Goal: Information Seeking & Learning: Compare options

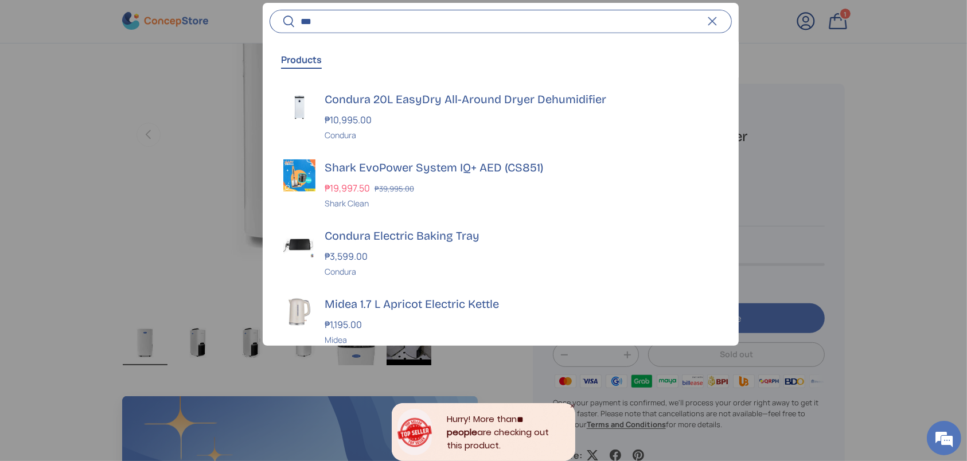
type input "***"
click at [270, 9] on button "Search" at bounding box center [283, 22] width 26 height 27
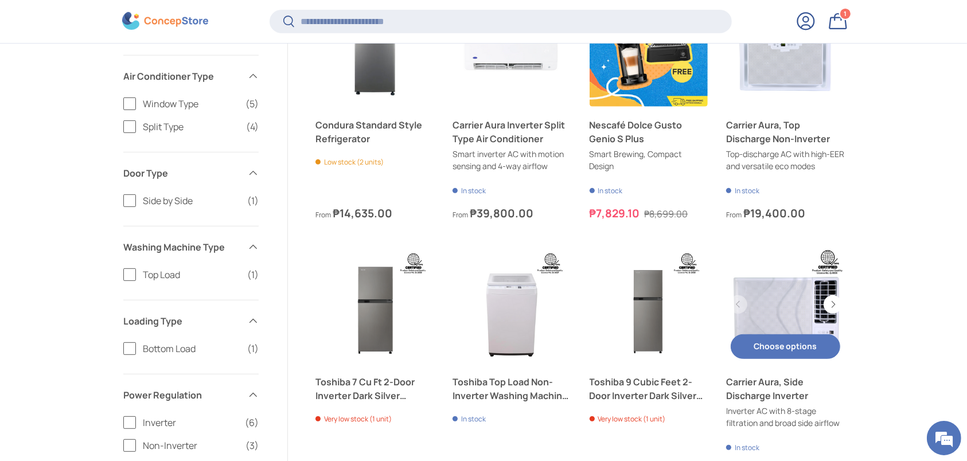
scroll to position [665, 0]
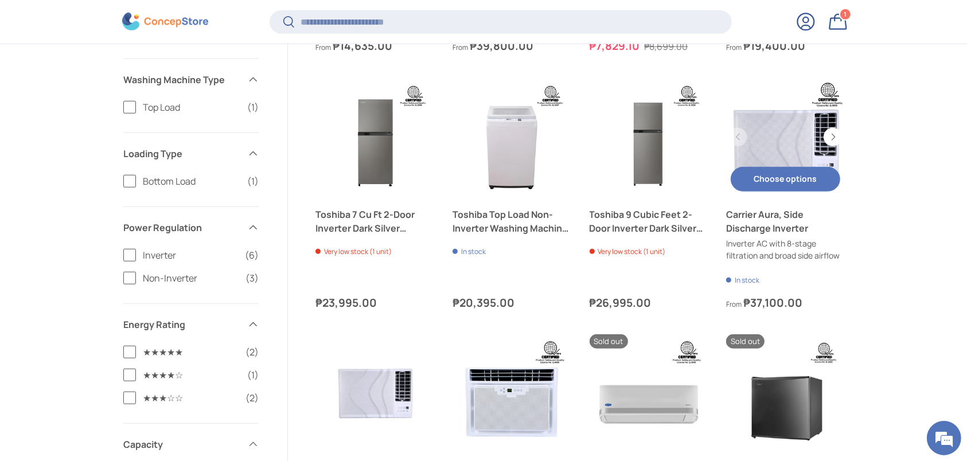
click at [775, 225] on link "Carrier Aura, Side Discharge Inverter" at bounding box center [785, 222] width 119 height 28
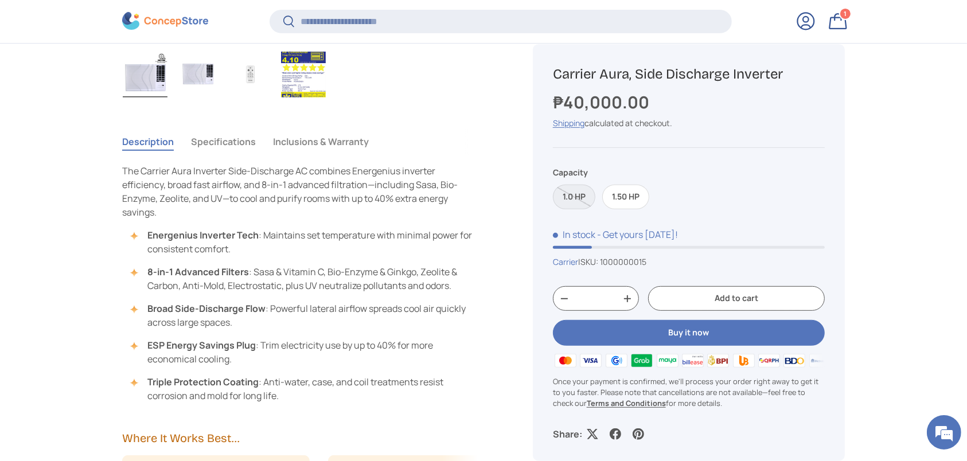
click at [233, 146] on button "Specifications" at bounding box center [223, 142] width 65 height 26
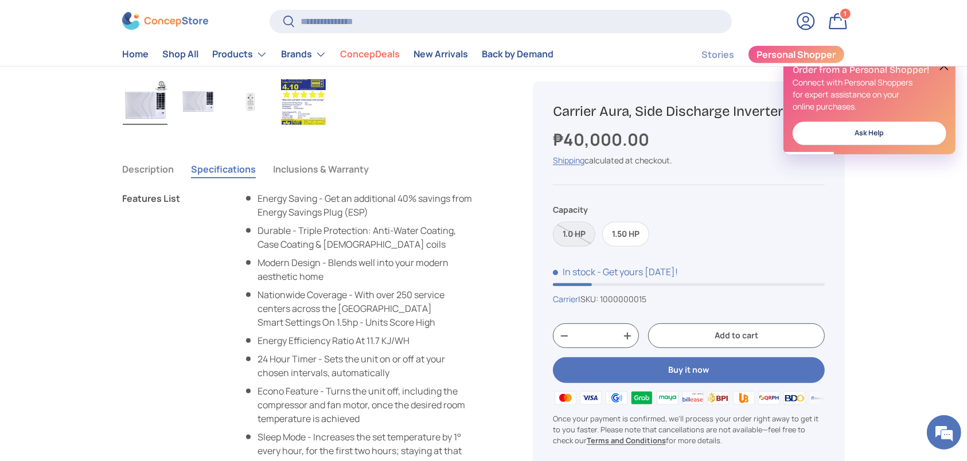
scroll to position [382, 0]
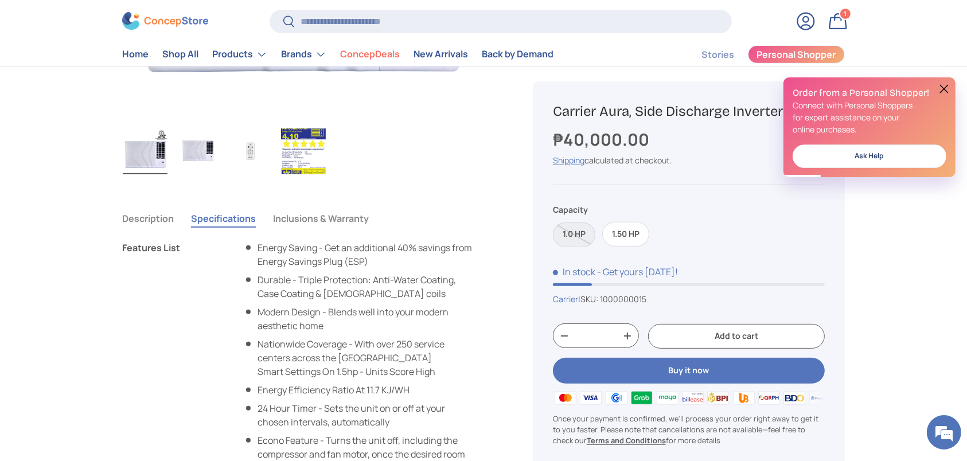
click at [289, 212] on button "Inclusions & Warranty" at bounding box center [321, 218] width 96 height 26
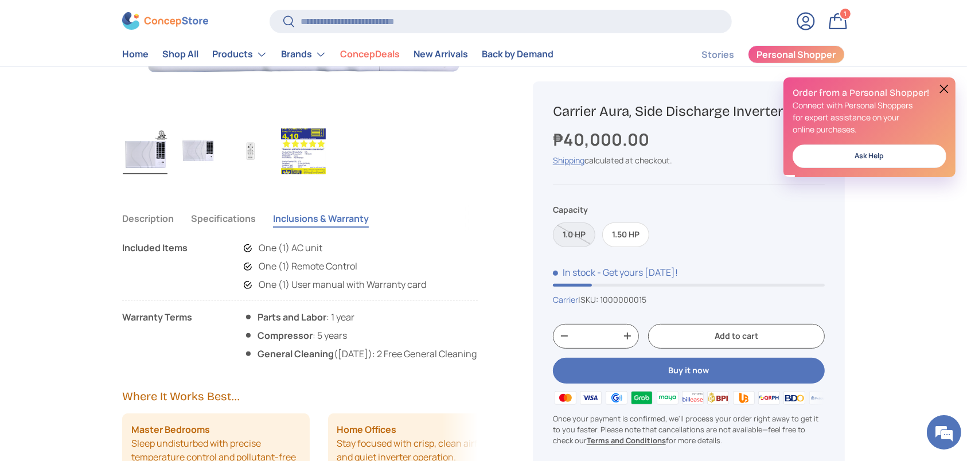
click at [225, 217] on button "Specifications" at bounding box center [223, 218] width 65 height 26
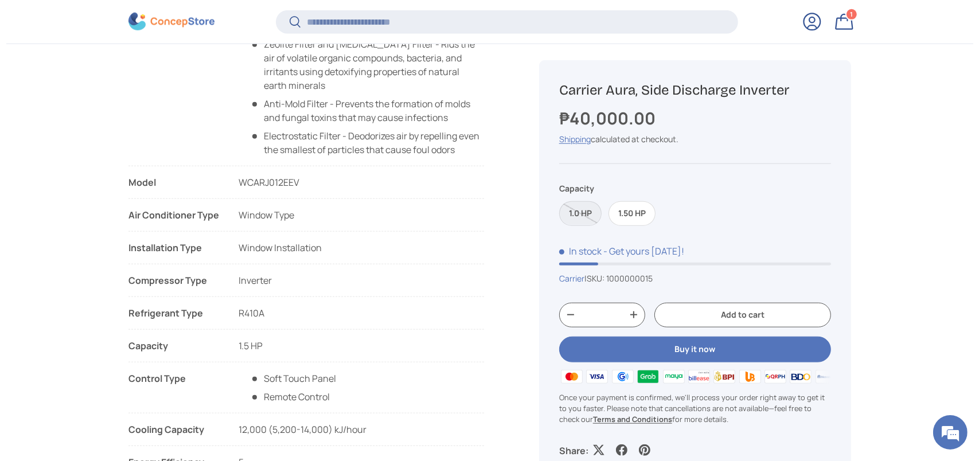
scroll to position [841, 0]
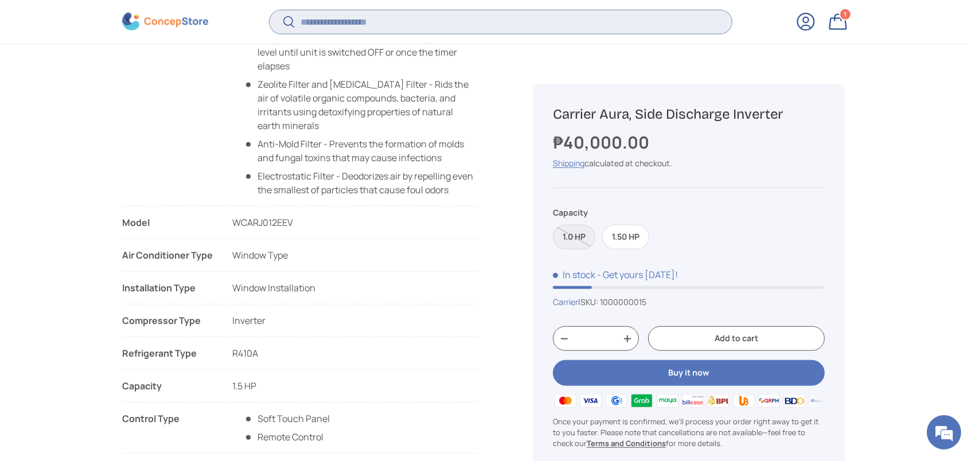
click at [421, 21] on input "Search" at bounding box center [501, 22] width 462 height 24
paste input "**********"
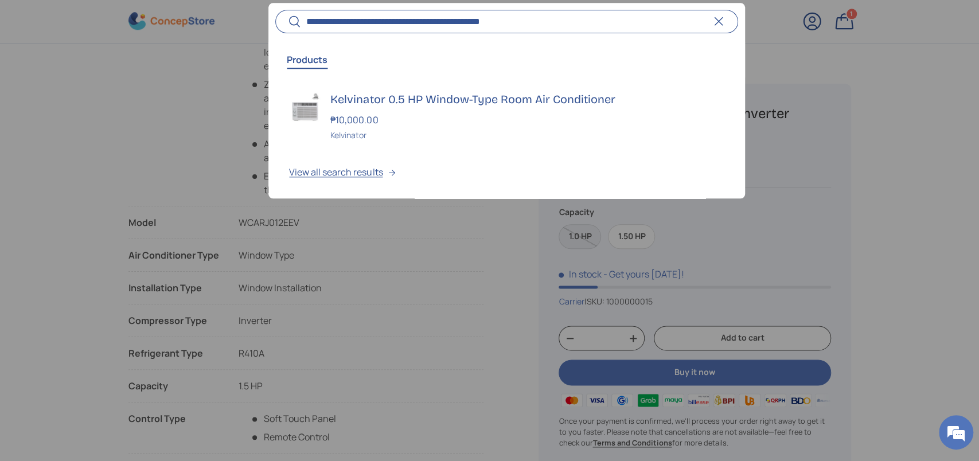
type input "**********"
click at [275, 9] on button "Search" at bounding box center [288, 22] width 26 height 27
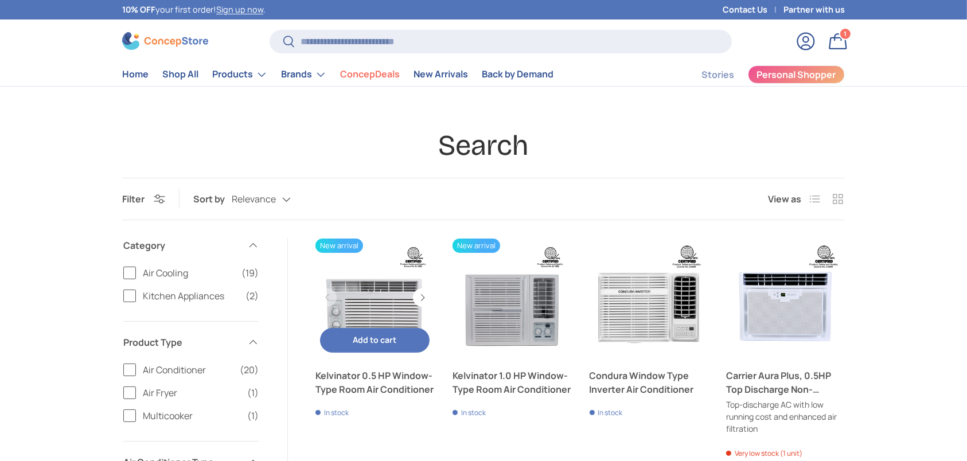
click at [373, 378] on link "Kelvinator 0.5 HP Window-Type Room Air Conditioner" at bounding box center [375, 383] width 119 height 28
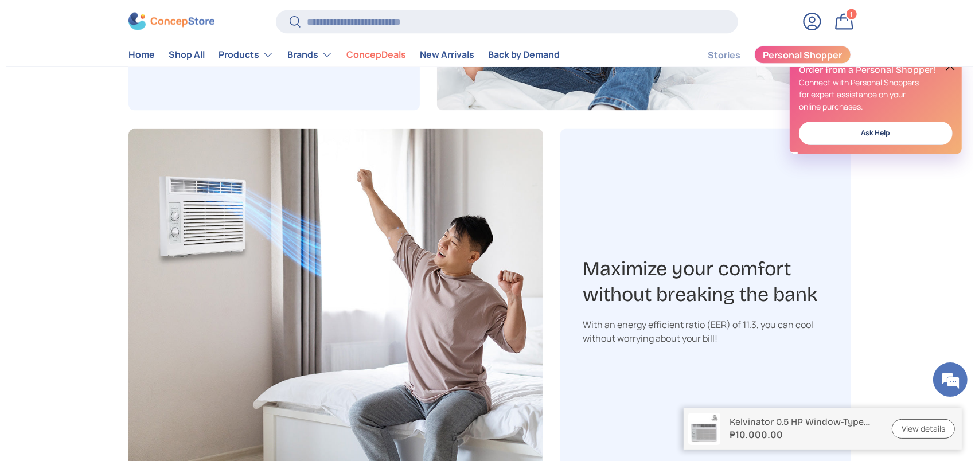
scroll to position [1987, 0]
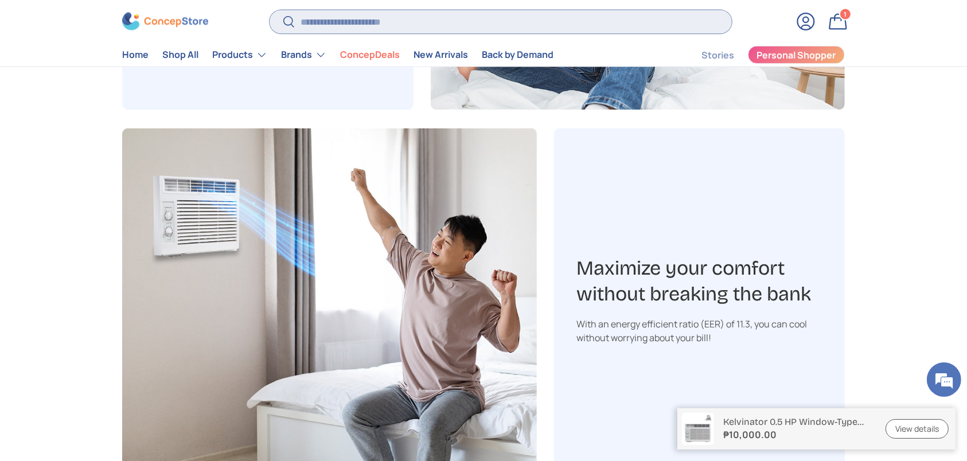
click at [427, 17] on input "Search" at bounding box center [501, 22] width 462 height 24
paste input "**********"
type input "**********"
click at [270, 9] on button "Search" at bounding box center [283, 22] width 26 height 27
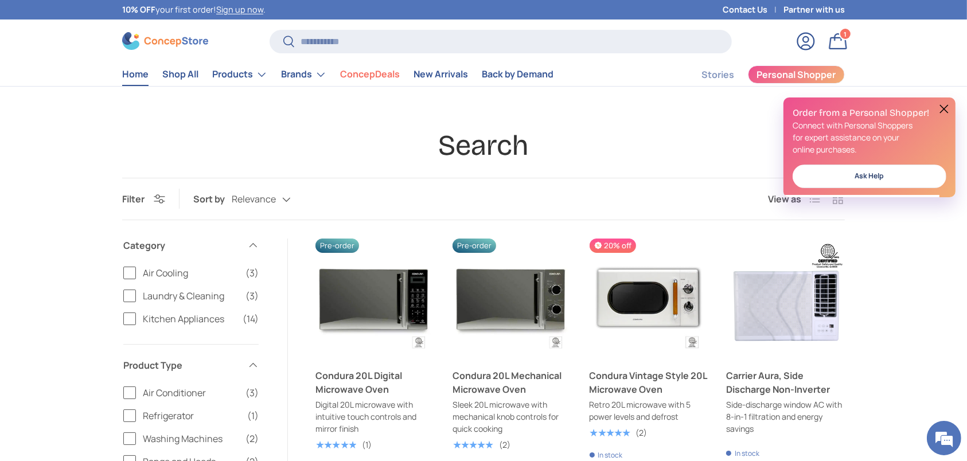
click at [127, 68] on link "Home" at bounding box center [135, 74] width 26 height 22
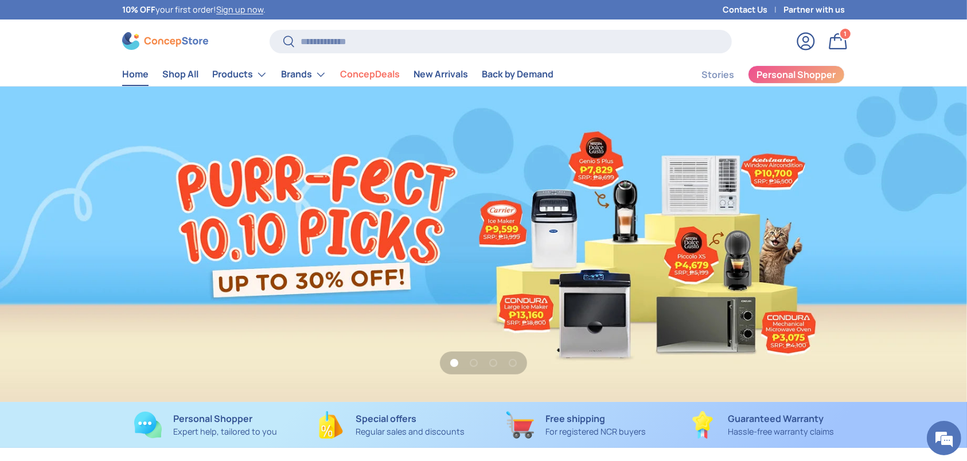
click at [620, 343] on link "1 of 4" at bounding box center [483, 245] width 967 height 316
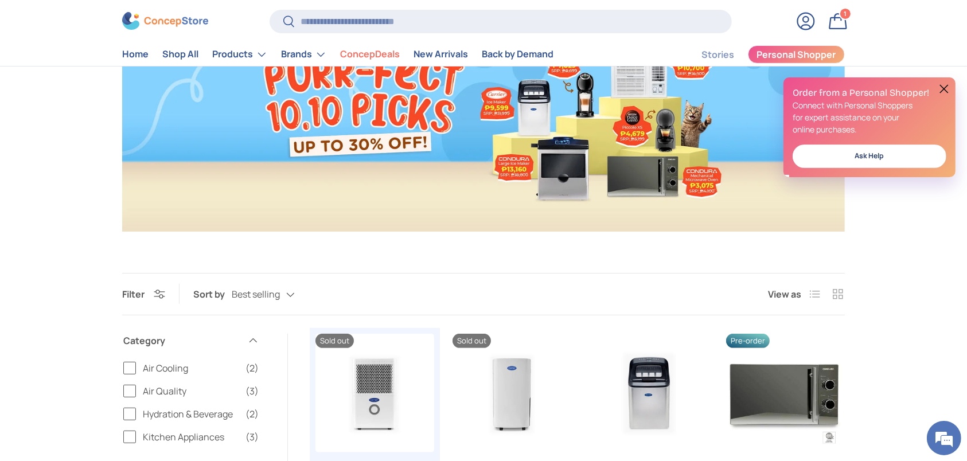
scroll to position [247, 0]
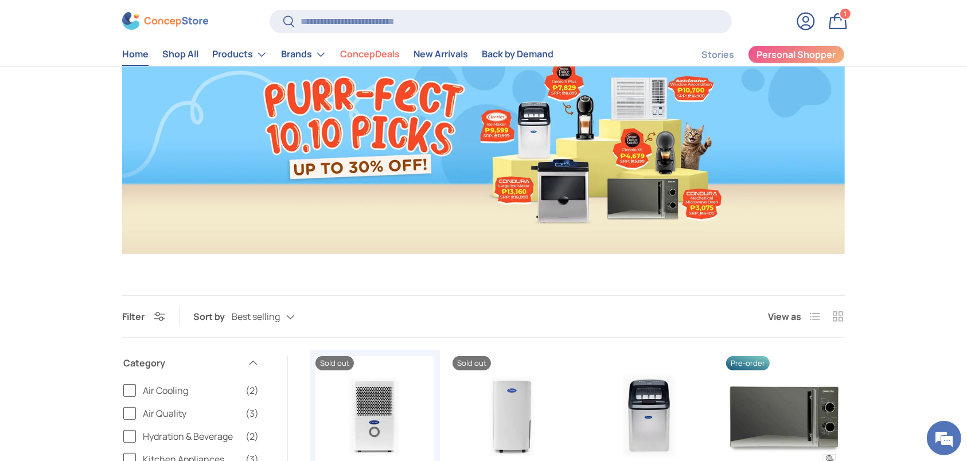
click at [142, 58] on link "Home" at bounding box center [135, 55] width 26 height 22
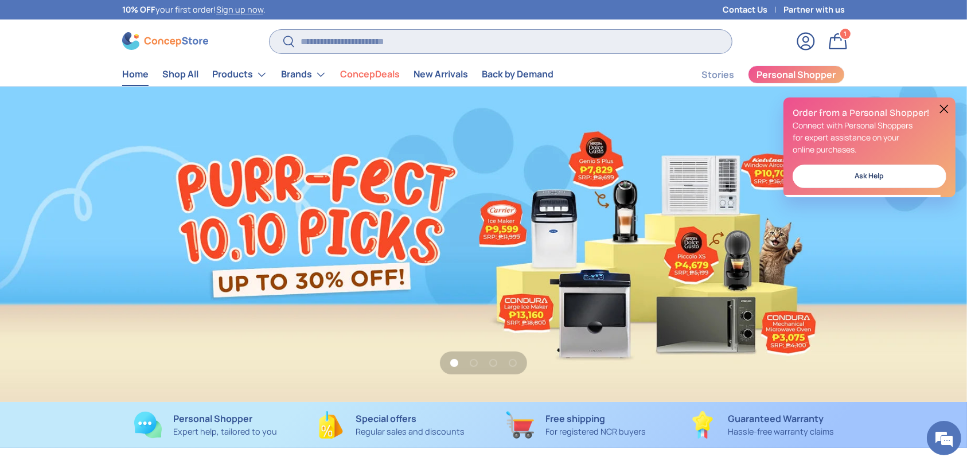
click at [413, 32] on input "Search" at bounding box center [501, 42] width 462 height 24
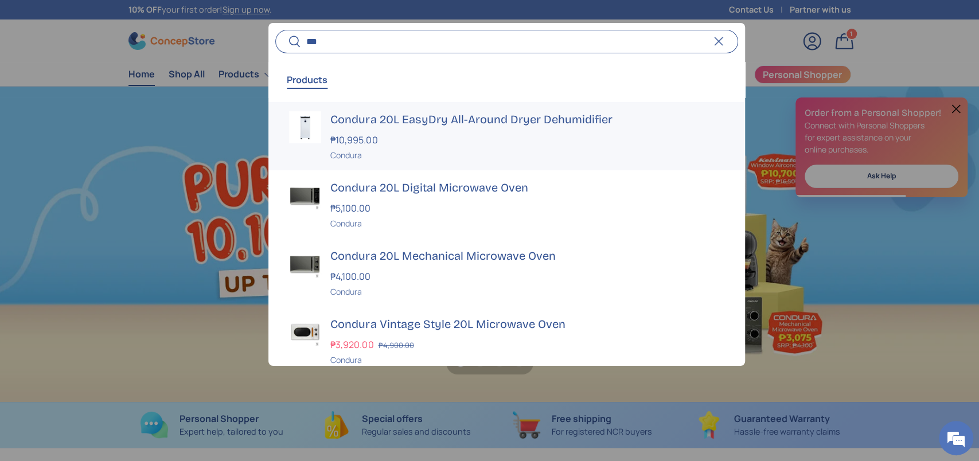
type input "***"
click at [432, 111] on h3 "Condura 20L EasyDry All-Around Dryer Dehumidifier" at bounding box center [527, 119] width 394 height 16
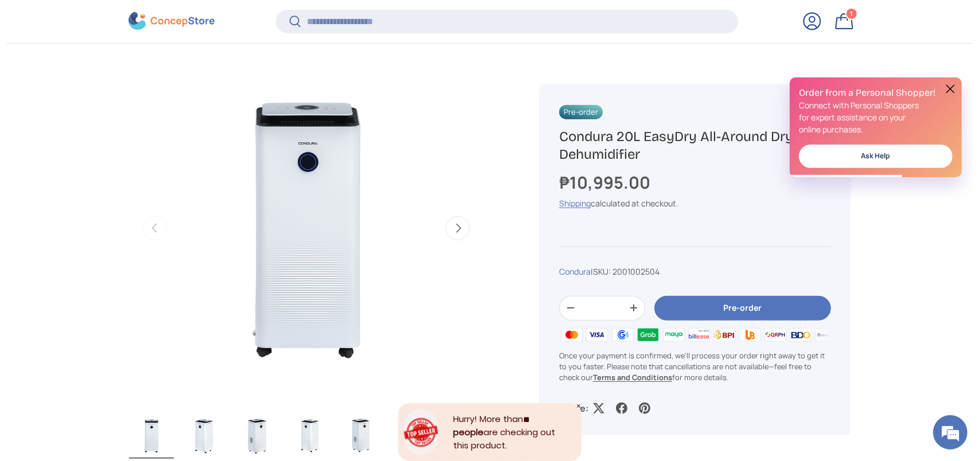
scroll to position [380, 0]
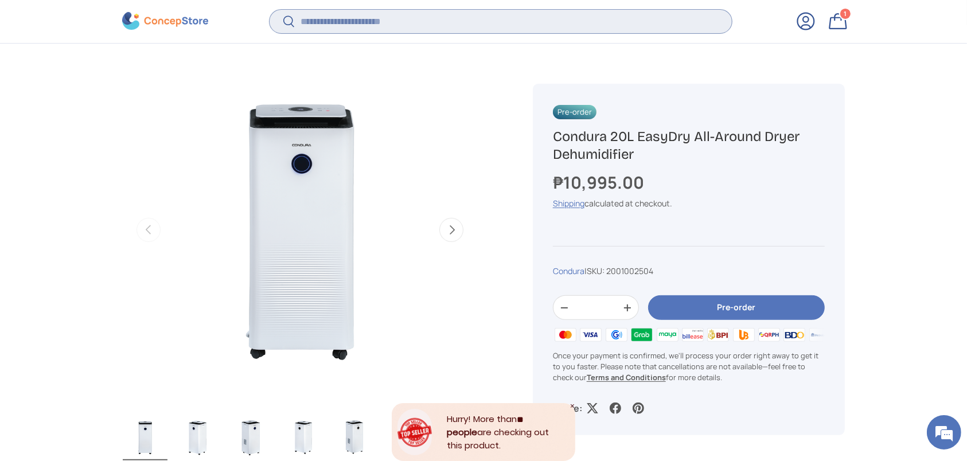
click at [395, 28] on input "Search" at bounding box center [501, 22] width 462 height 24
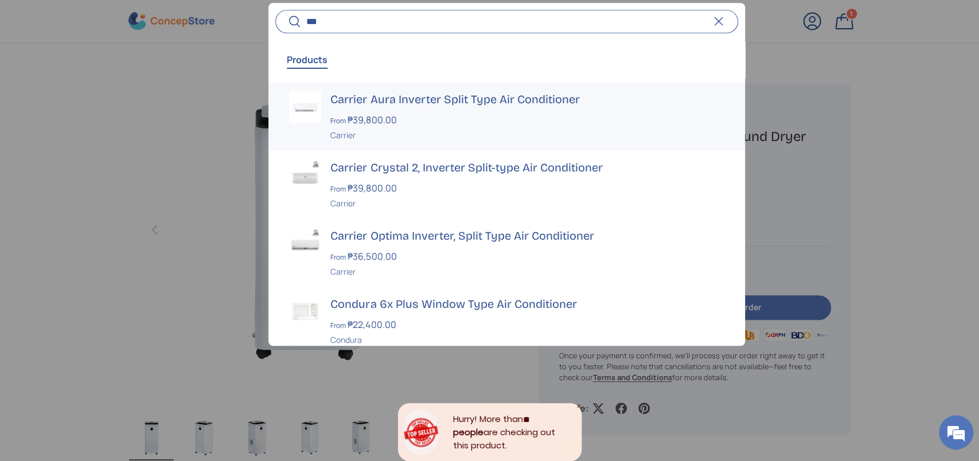
type input "***"
click at [402, 95] on h3 "Carrier Aura Inverter Split Type Air Conditioner" at bounding box center [527, 99] width 394 height 16
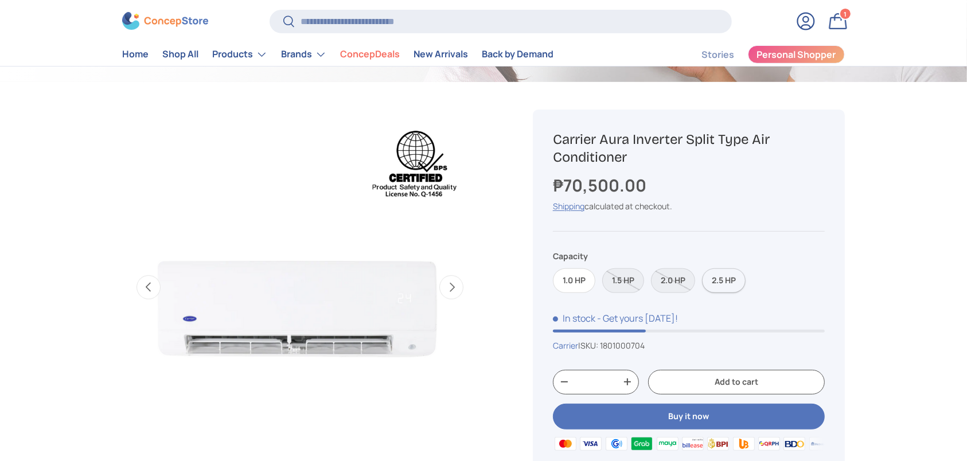
scroll to position [0, 361]
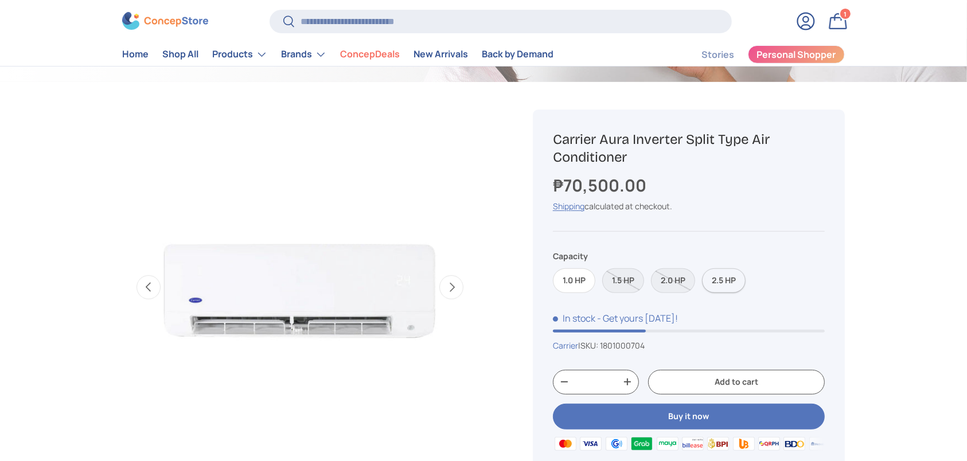
click at [735, 273] on label "2.5 HP" at bounding box center [724, 280] width 44 height 25
click at [376, 18] on input "Search" at bounding box center [501, 22] width 462 height 24
paste input "**********"
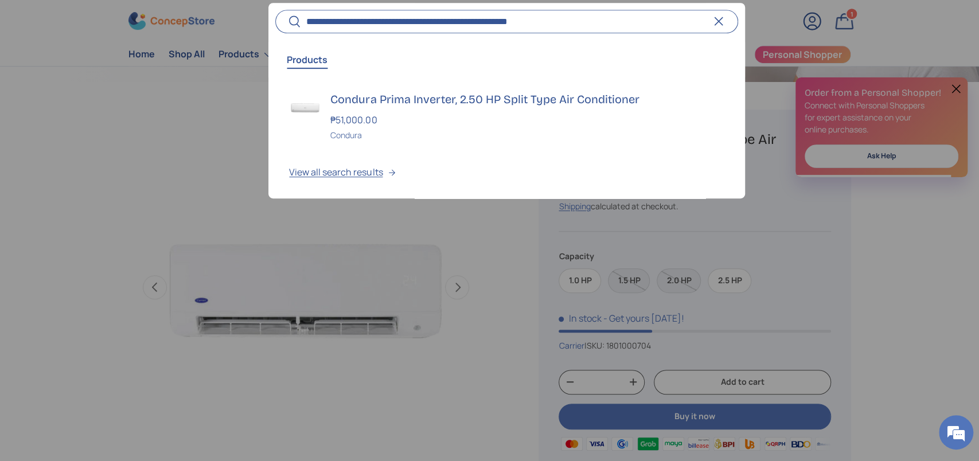
type input "**********"
click at [275, 9] on button "Search" at bounding box center [288, 22] width 26 height 27
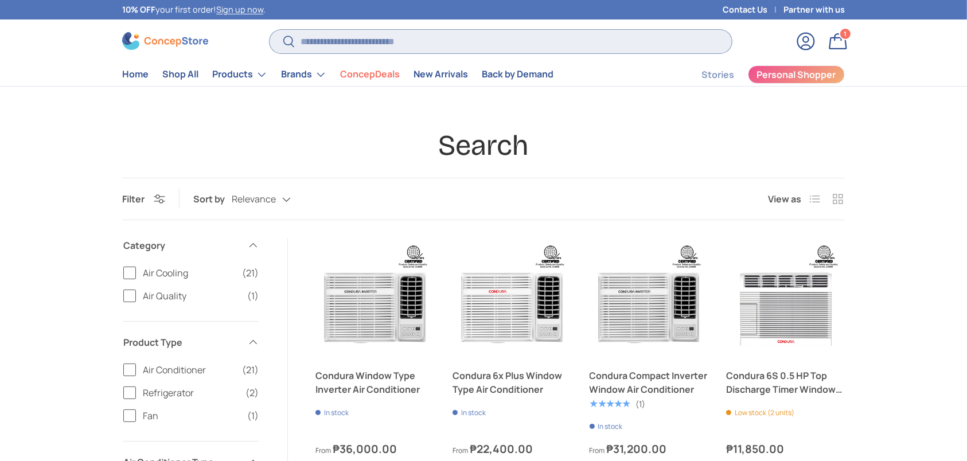
click at [350, 36] on input "Search" at bounding box center [501, 42] width 462 height 24
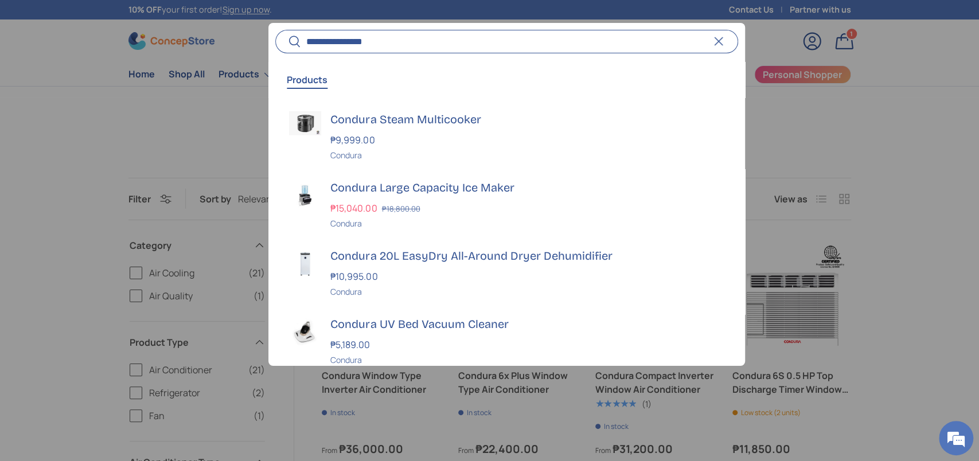
type input "**********"
click at [275, 29] on button "Search" at bounding box center [288, 42] width 26 height 27
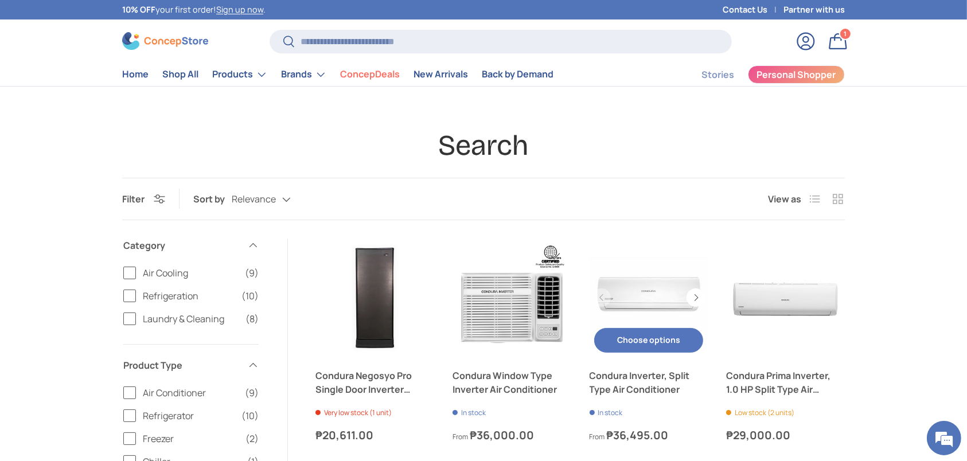
click at [638, 384] on link "Condura Inverter, Split Type Air Conditioner" at bounding box center [649, 383] width 119 height 28
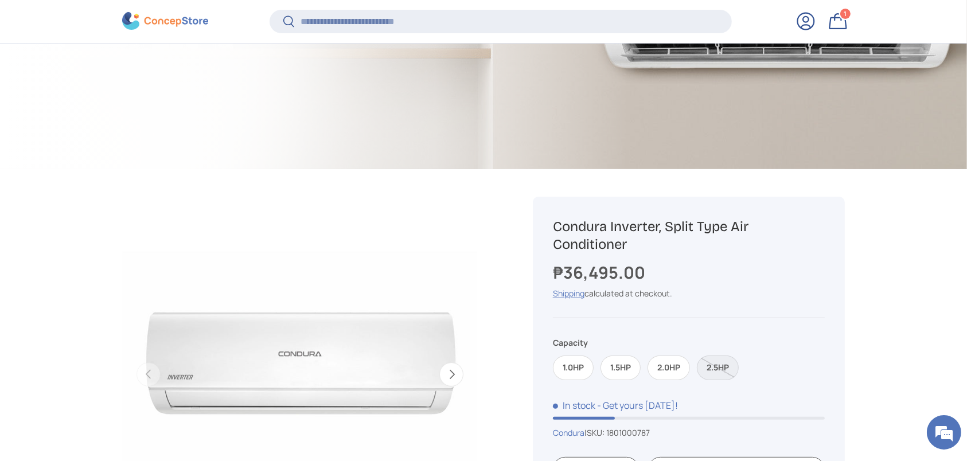
scroll to position [380, 0]
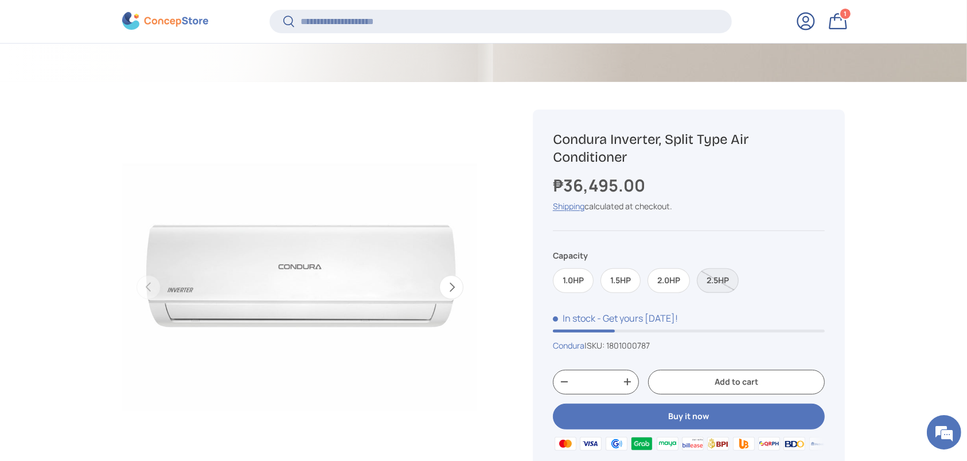
click at [721, 289] on label "2.5HP" at bounding box center [718, 280] width 42 height 25
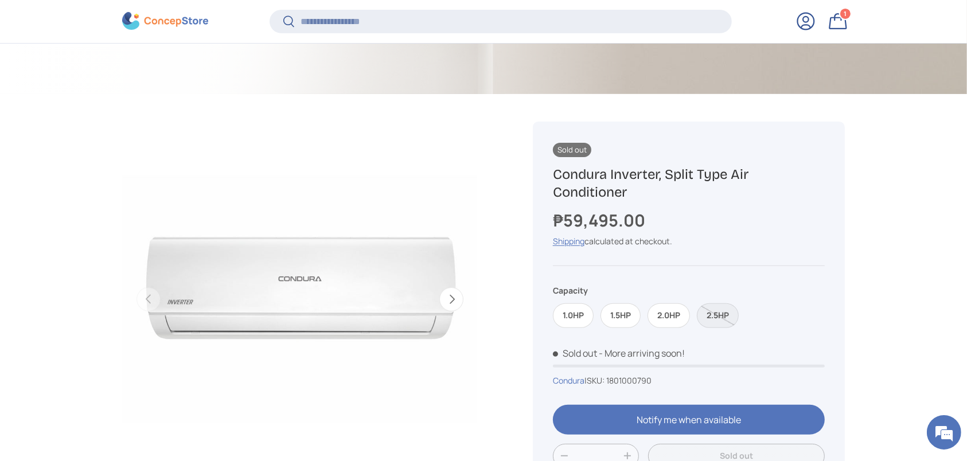
scroll to position [380, 0]
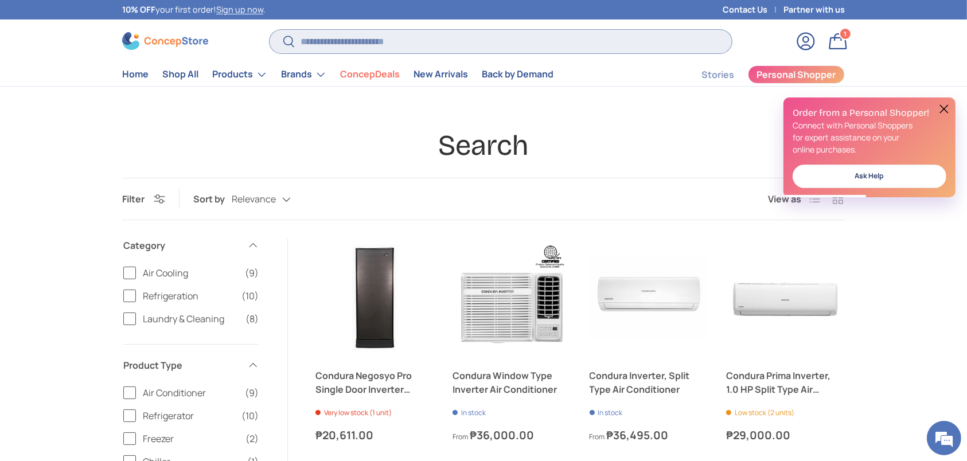
click at [404, 38] on input "Search" at bounding box center [501, 42] width 462 height 24
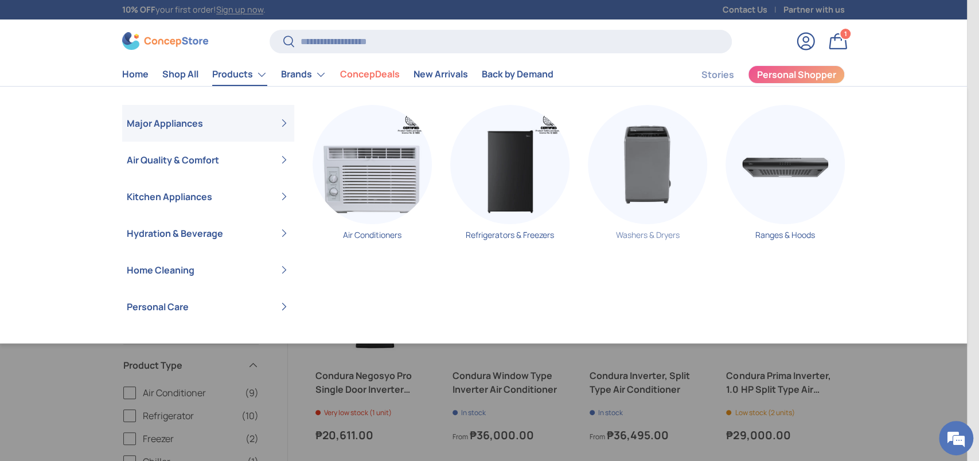
click at [664, 195] on img "Primary" at bounding box center [647, 164] width 119 height 119
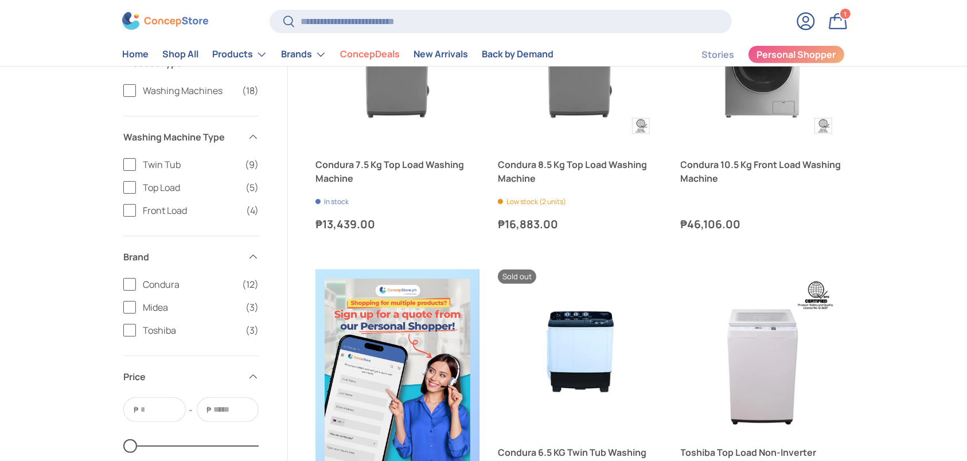
scroll to position [306, 0]
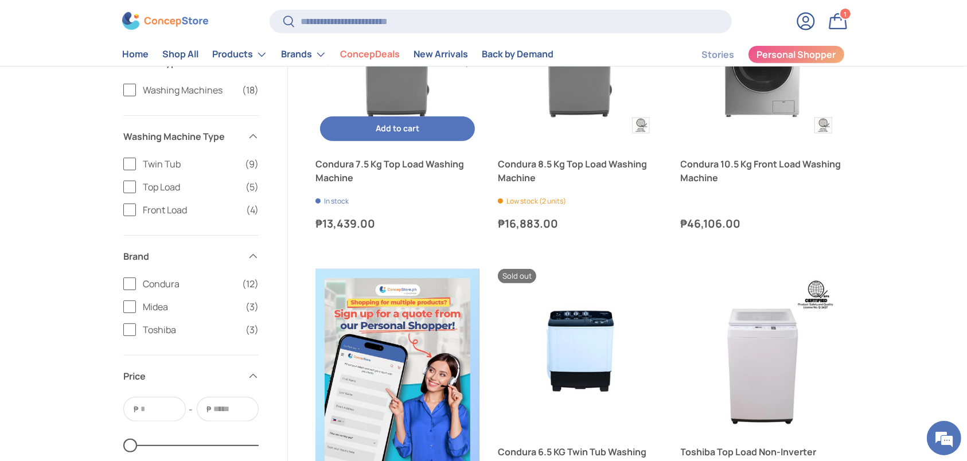
click at [377, 168] on link "Condura 7.5 Kg Top Load Washing Machine" at bounding box center [398, 171] width 164 height 28
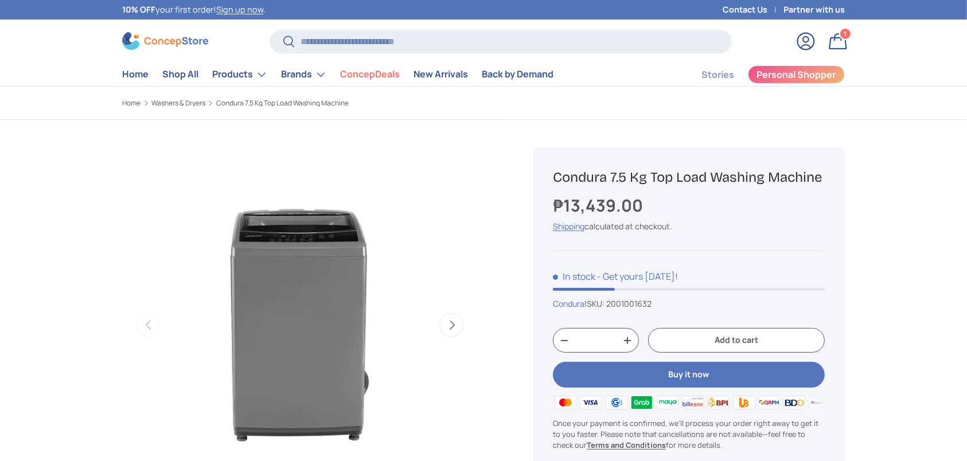
click at [675, 179] on h1 "Condura 7.5 Kg Top Load Washing Machine" at bounding box center [689, 178] width 272 height 18
click at [676, 179] on h1 "Condura 7.5 Kg Top Load Washing Machine" at bounding box center [689, 178] width 272 height 18
click at [674, 175] on h1 "Condura 7.5 Kg Top Load Washing Machine" at bounding box center [689, 178] width 272 height 18
click at [674, 176] on h1 "Condura 7.5 Kg Top Load Washing Machine" at bounding box center [689, 178] width 272 height 18
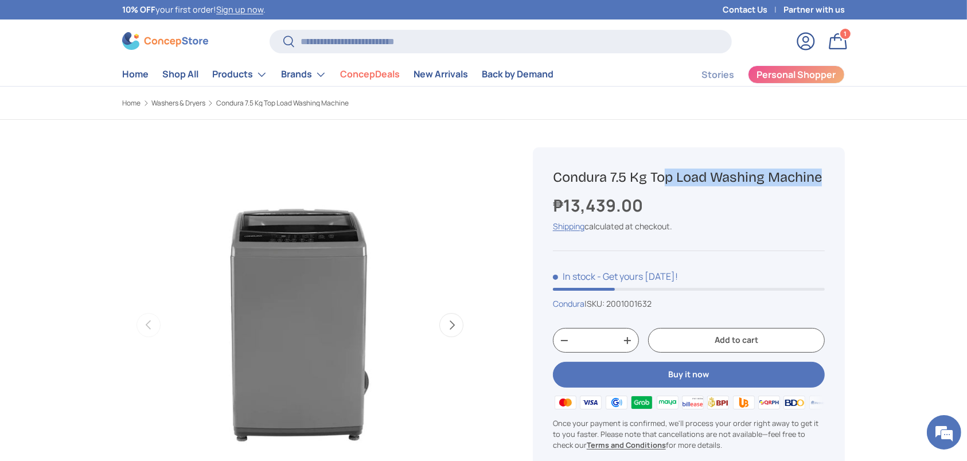
click at [674, 176] on h1 "Condura 7.5 Kg Top Load Washing Machine" at bounding box center [689, 178] width 272 height 18
copy div "Condura 7.5 Kg Top Load Washing Machine"
drag, startPoint x: 656, startPoint y: 303, endPoint x: 592, endPoint y: 300, distance: 63.7
click at [592, 300] on span "| SKU: 2001001632" at bounding box center [618, 303] width 67 height 11
copy span "SKU: 2001001632"
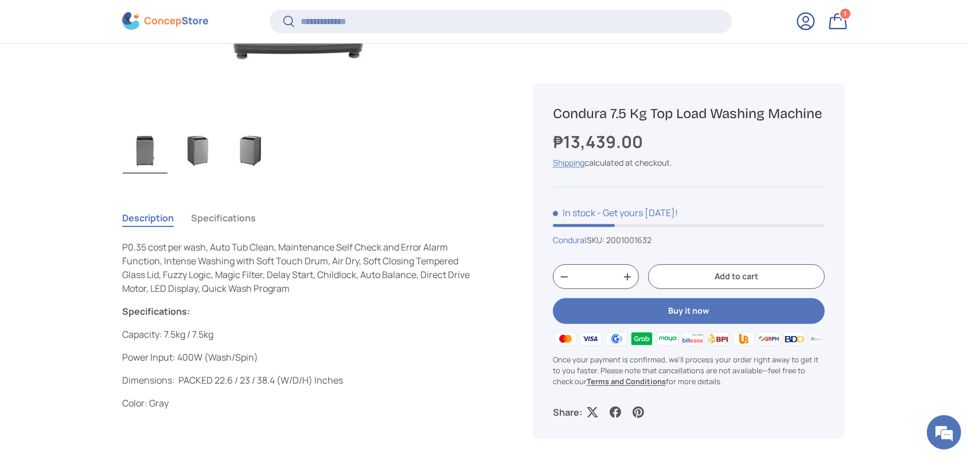
scroll to position [2567, 4690]
drag, startPoint x: 150, startPoint y: 361, endPoint x: 367, endPoint y: 361, distance: 216.9
click at [367, 361] on p "Power Input: 400W (Wash/Spin)" at bounding box center [300, 358] width 356 height 14
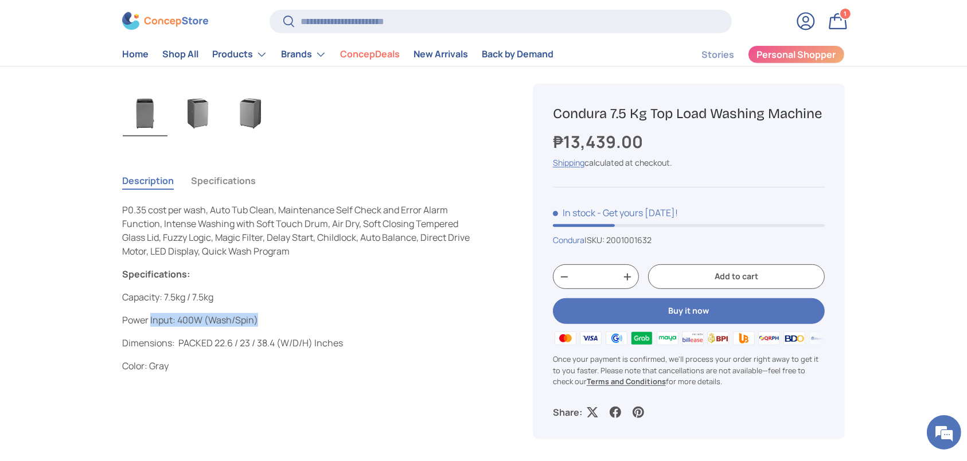
scroll to position [535, 0]
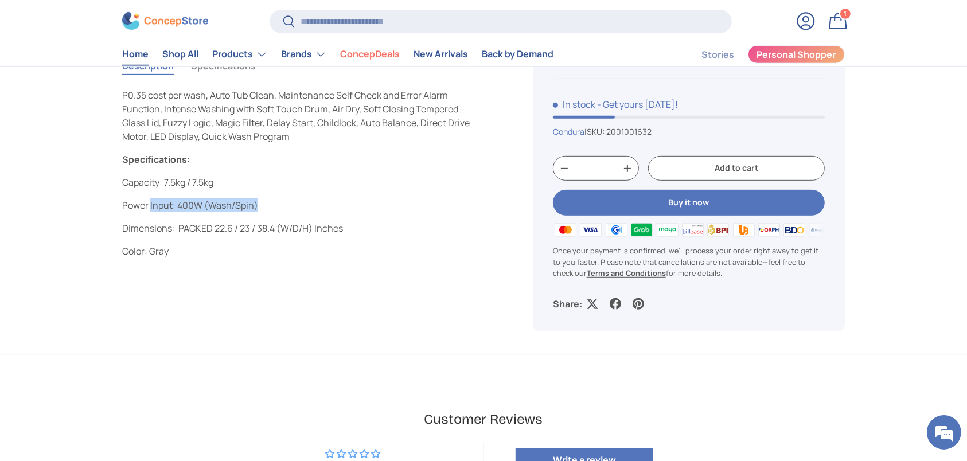
click at [133, 52] on link "Home" at bounding box center [135, 55] width 26 height 22
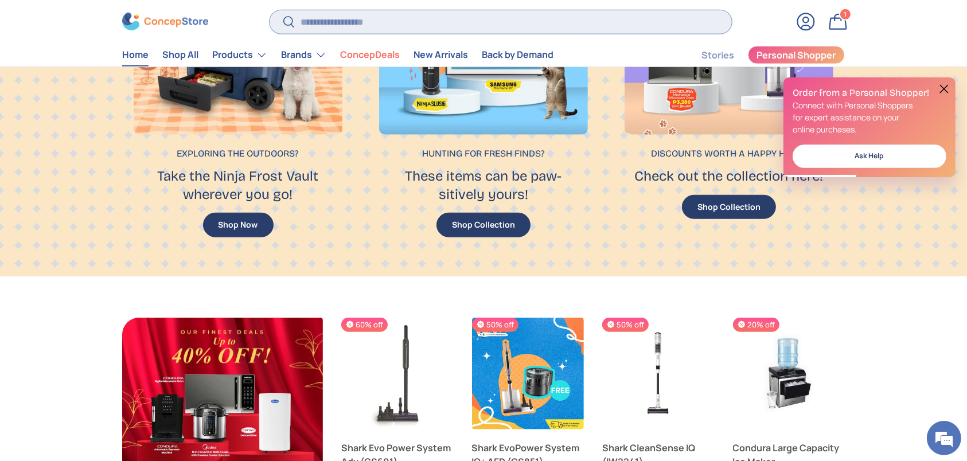
click at [446, 10] on input "Search" at bounding box center [501, 22] width 462 height 24
paste input "**********"
type input "**********"
click at [270, 9] on button "Search" at bounding box center [283, 22] width 26 height 27
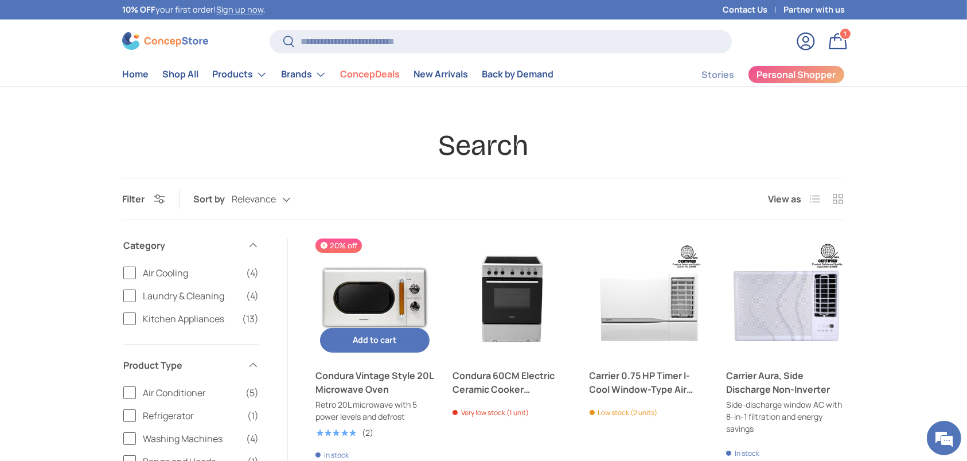
click at [374, 373] on link "Condura Vintage Style 20L Microwave Oven" at bounding box center [375, 383] width 119 height 28
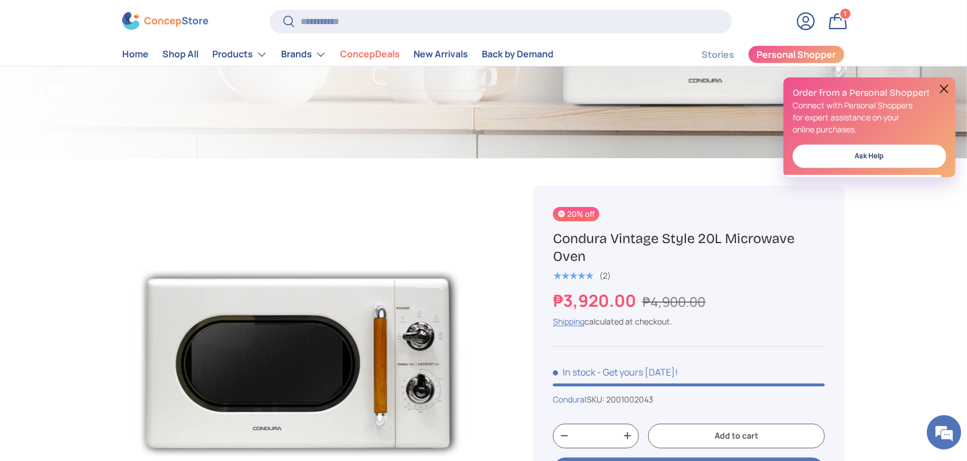
click at [596, 240] on h1 "Condura Vintage Style 20L Microwave Oven" at bounding box center [689, 248] width 272 height 36
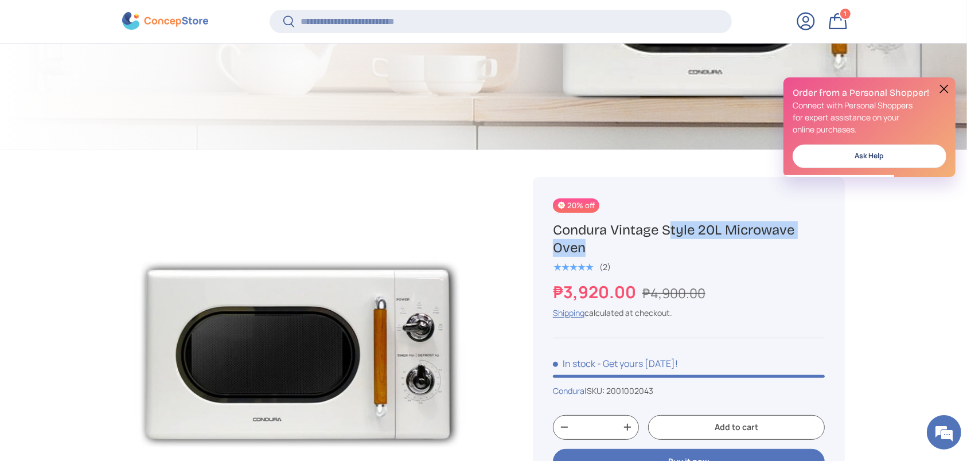
scroll to position [303, 0]
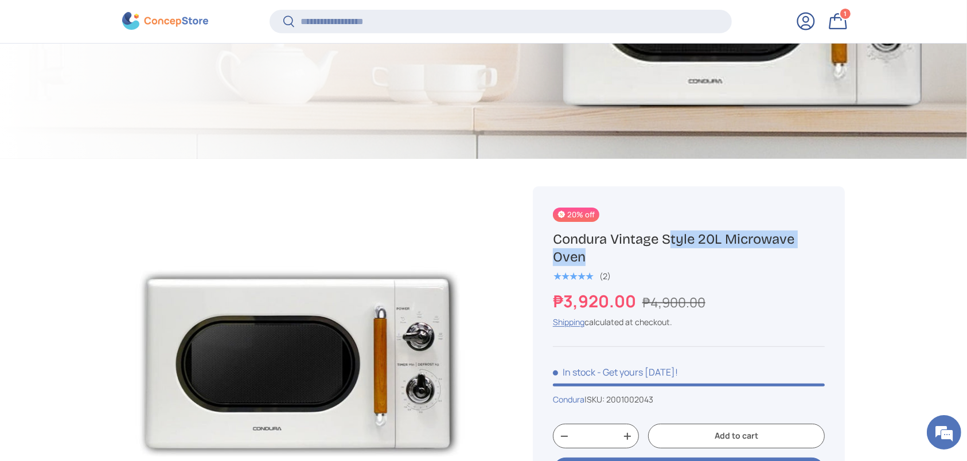
copy div "Condura Vintage Style 20L Microwave Oven"
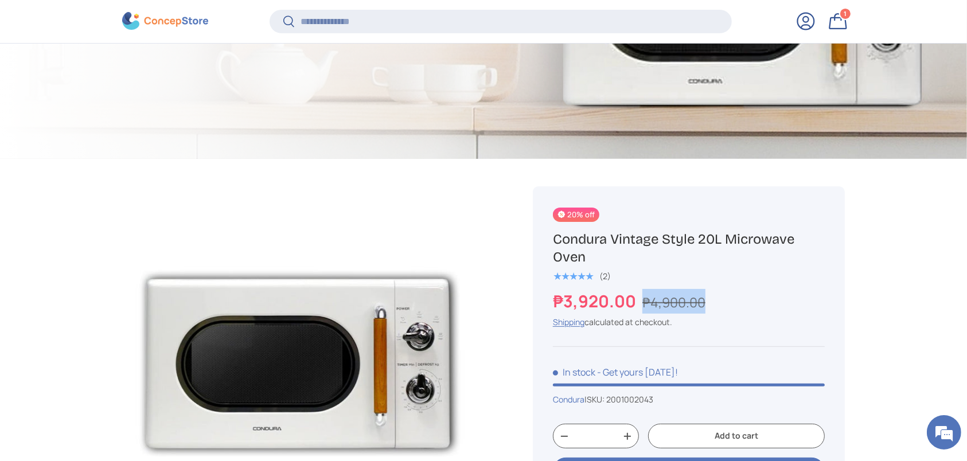
drag, startPoint x: 717, startPoint y: 300, endPoint x: 642, endPoint y: 300, distance: 74.6
click at [642, 300] on div "₱3,920.00 ₱4,900.00" at bounding box center [689, 301] width 272 height 25
copy s "₱4,900.00"
drag, startPoint x: 629, startPoint y: 301, endPoint x: 516, endPoint y: 282, distance: 114.6
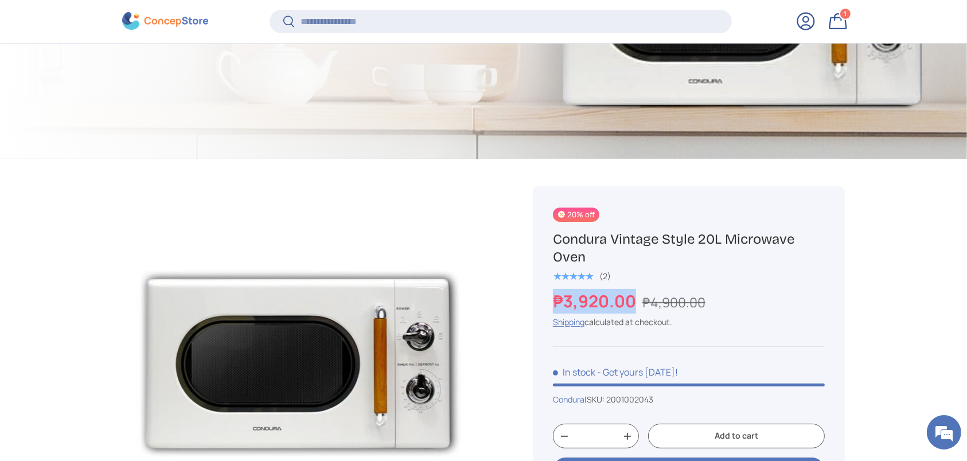
copy strong "₱3,920.00"
drag, startPoint x: 660, startPoint y: 395, endPoint x: 614, endPoint y: 398, distance: 46.0
click at [614, 398] on div "Condura | SKU: 2001002043" at bounding box center [689, 400] width 272 height 12
copy span "2001002043"
drag, startPoint x: 64, startPoint y: 219, endPoint x: 104, endPoint y: 72, distance: 151.7
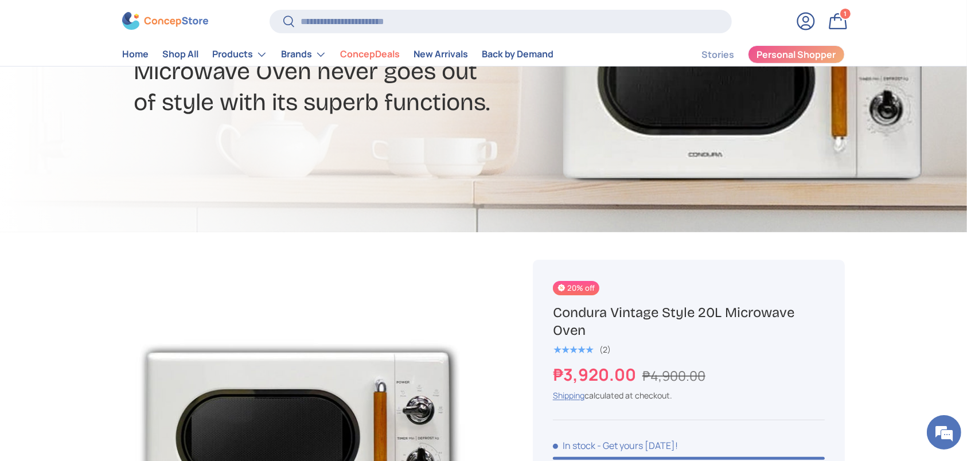
scroll to position [229, 0]
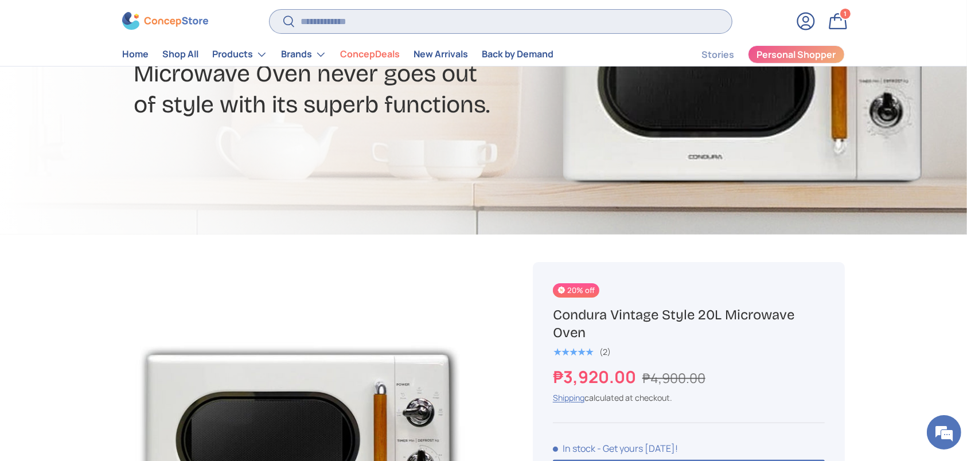
click at [353, 21] on input "Search" at bounding box center [501, 22] width 462 height 24
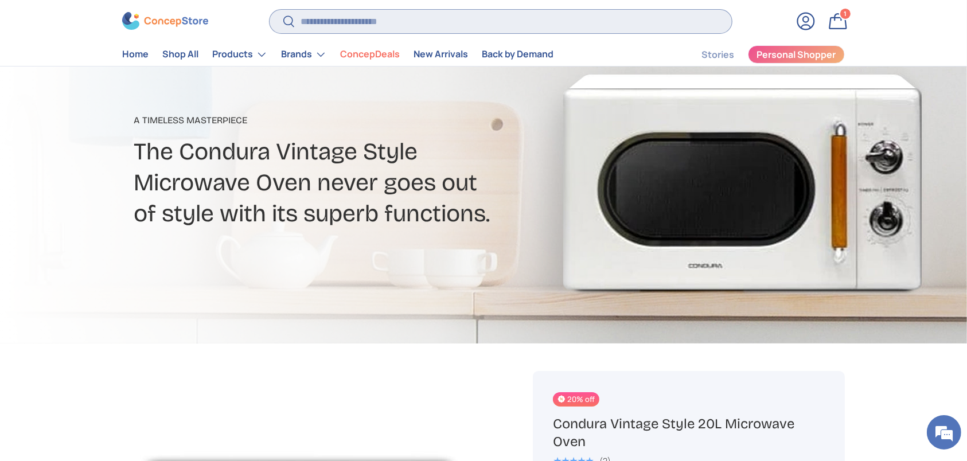
scroll to position [0, 0]
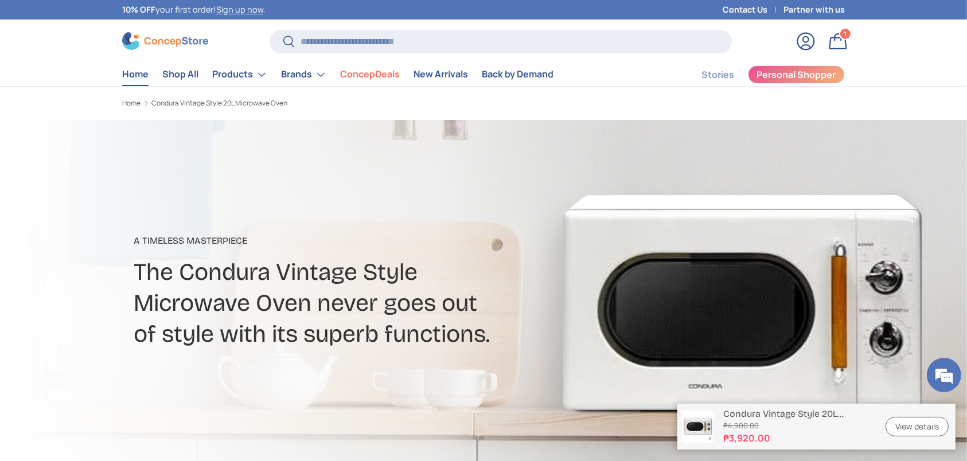
click at [129, 69] on link "Home" at bounding box center [135, 74] width 26 height 22
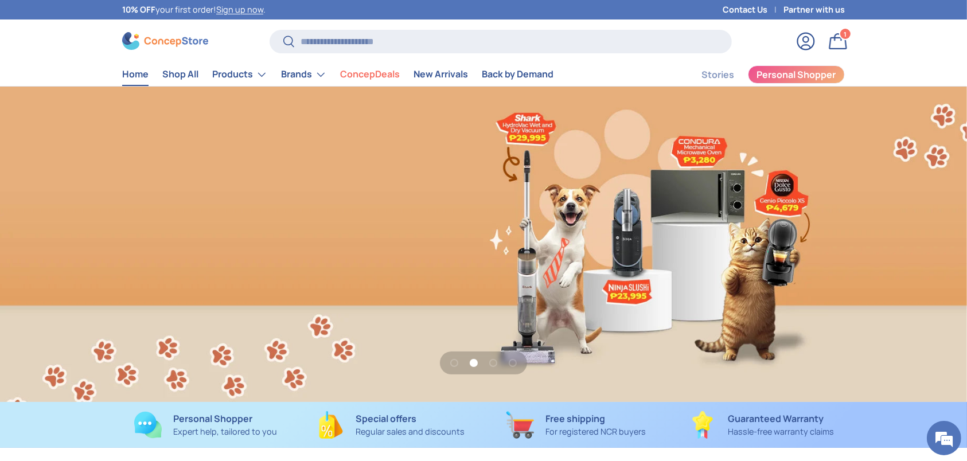
scroll to position [0, 967]
